Goal: Find specific fact

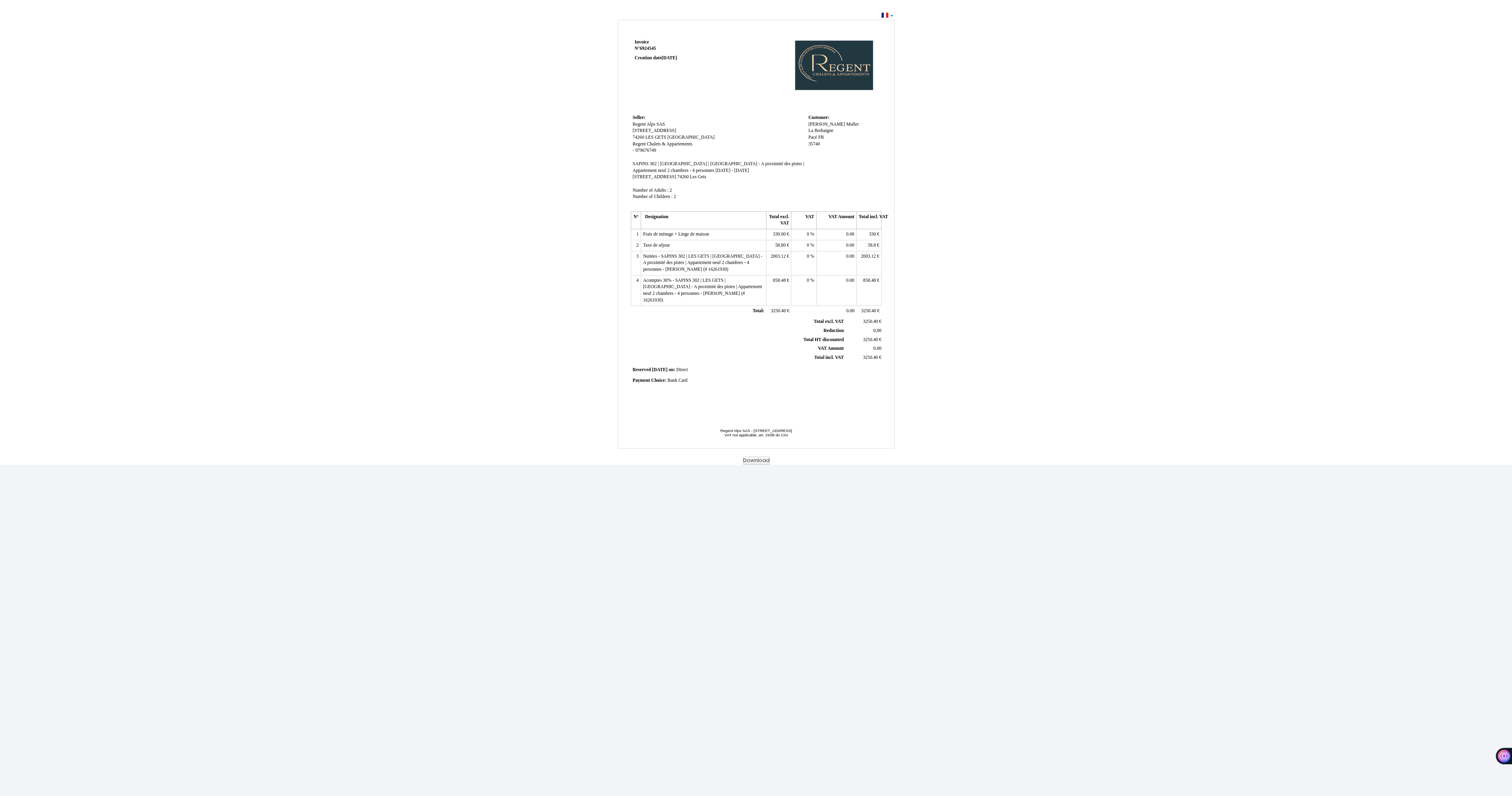
drag, startPoint x: 666, startPoint y: 125, endPoint x: 631, endPoint y: 125, distance: 35.0
click at [631, 125] on td "Seller: Seller: Regent Alps SAS Regent Alps SAS 180 rue du Vieux Village 180 ru…" at bounding box center [718, 160] width 176 height 96
copy span "Regent Alps SAS"
click at [573, 166] on div "Invoice Invoice N° 6924545 6924545 Creation date 09 October 2025 Seller: Seller…" at bounding box center [756, 241] width 463 height 446
drag, startPoint x: 665, startPoint y: 124, endPoint x: 632, endPoint y: 125, distance: 33.0
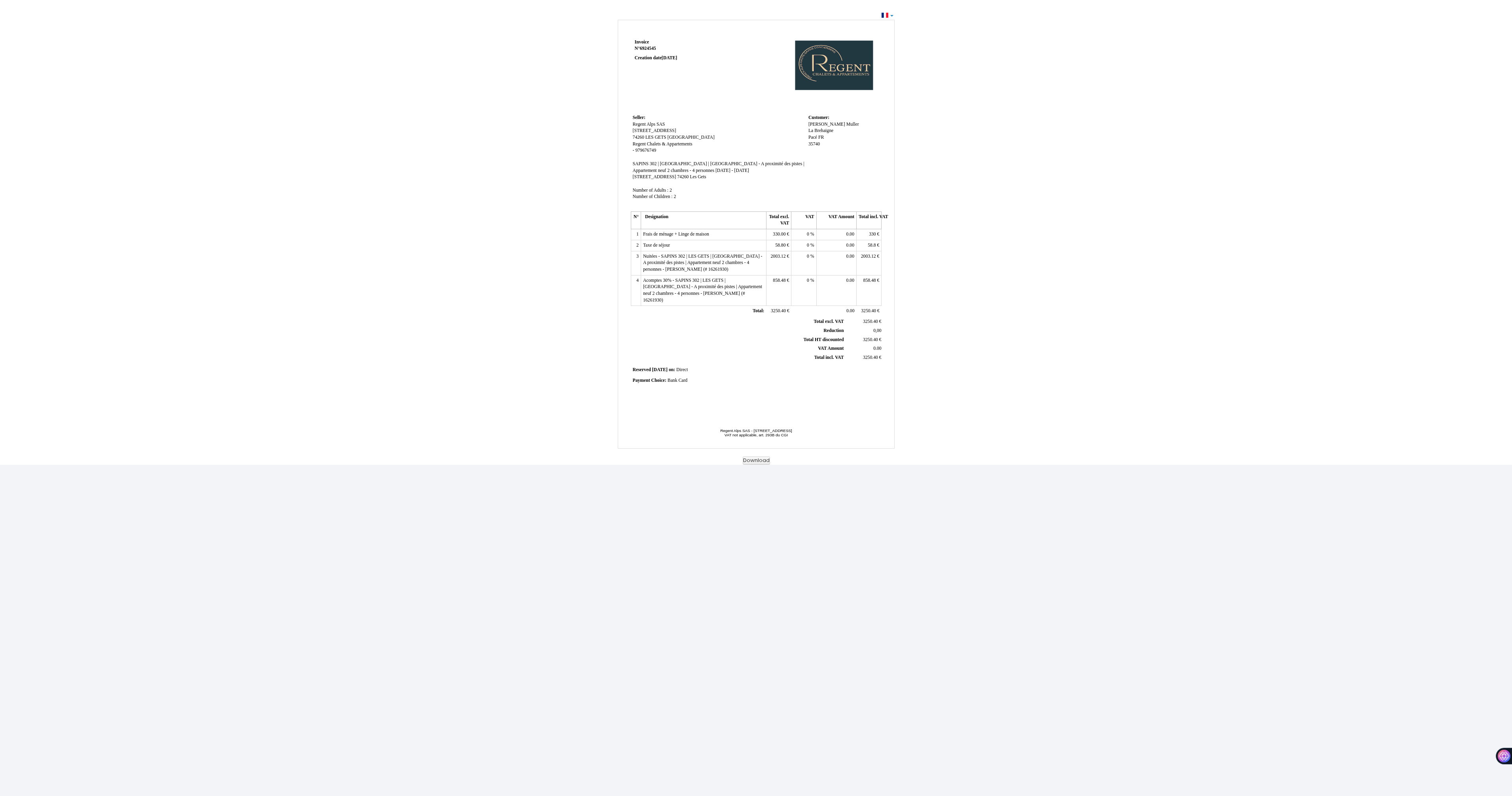
click at [632, 125] on td "Seller: Seller: Regent Alps SAS Regent Alps SAS 180 rue du Vieux Village 180 ru…" at bounding box center [718, 160] width 176 height 96
drag, startPoint x: 665, startPoint y: 123, endPoint x: 631, endPoint y: 126, distance: 34.1
click at [631, 126] on td "Seller: Seller: [GEOGRAPHIC_DATA] [GEOGRAPHIC_DATA] SAS [STREET_ADDRESS][GEOGRA…" at bounding box center [718, 160] width 176 height 96
copy span "Regent Alps SAS"
